Goal: Find specific page/section: Find specific page/section

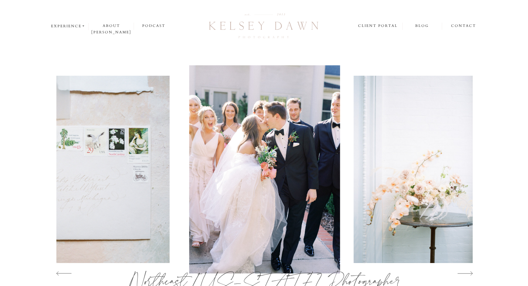
click at [82, 27] on icon at bounding box center [84, 26] width 4 height 4
click at [77, 35] on p "weddings" at bounding box center [70, 35] width 38 height 6
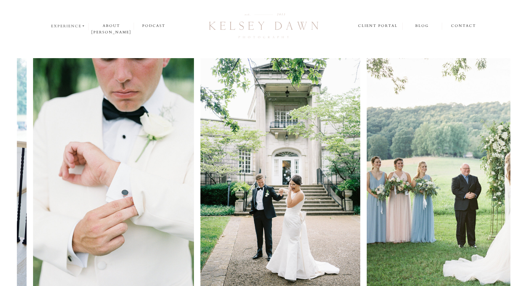
click at [76, 25] on nav "experience" at bounding box center [68, 26] width 35 height 6
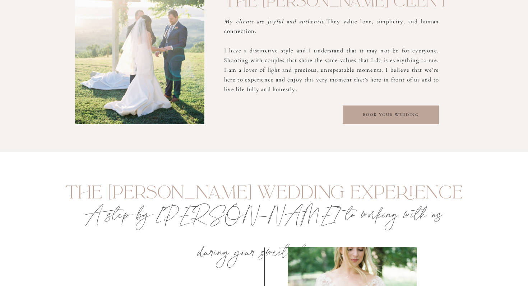
scroll to position [875, 0]
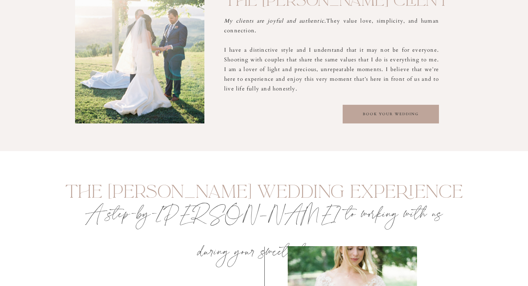
click at [390, 110] on div at bounding box center [391, 114] width 96 height 19
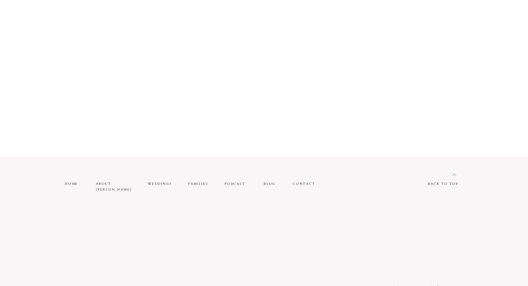
scroll to position [745, 0]
